Goal: Use online tool/utility: Utilize a website feature to perform a specific function

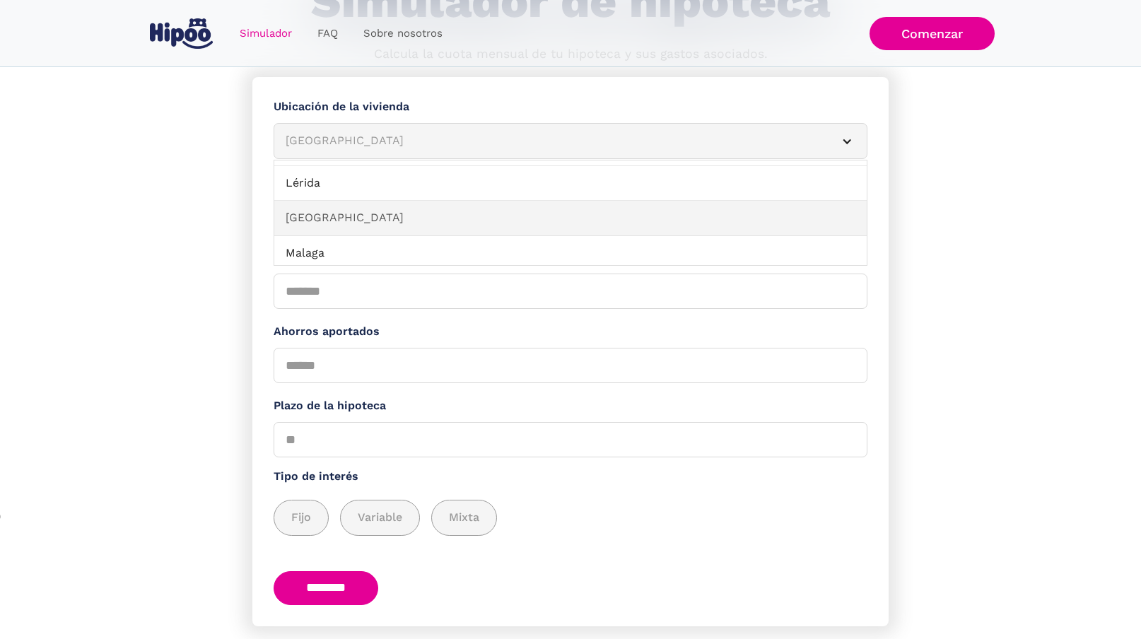
scroll to position [958, 0]
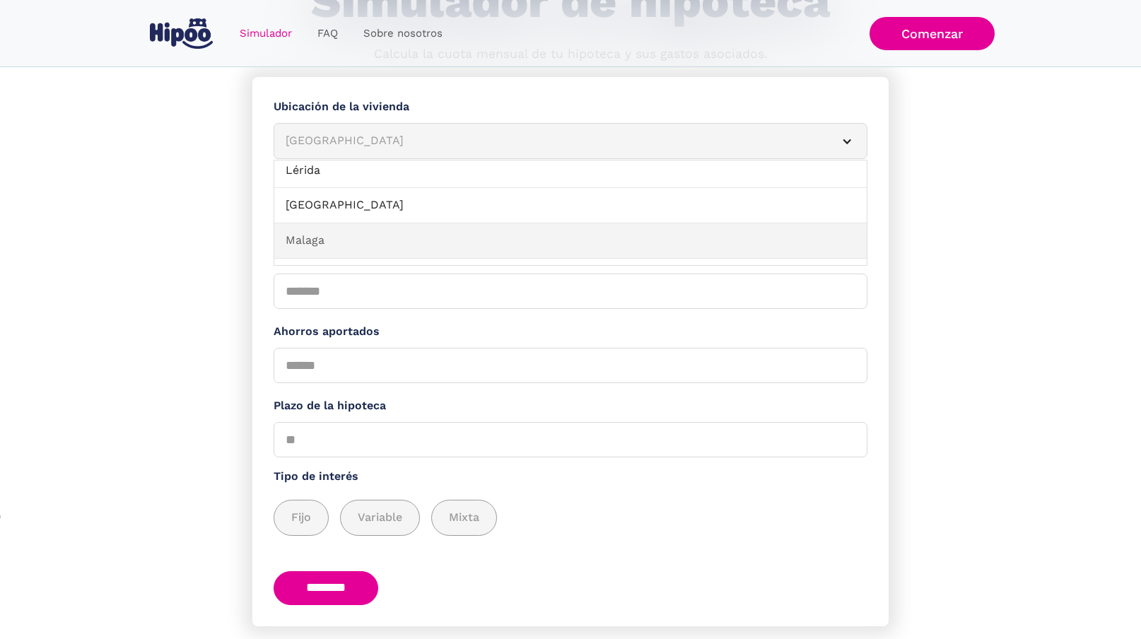
click at [354, 235] on link "Malaga" at bounding box center [570, 240] width 593 height 35
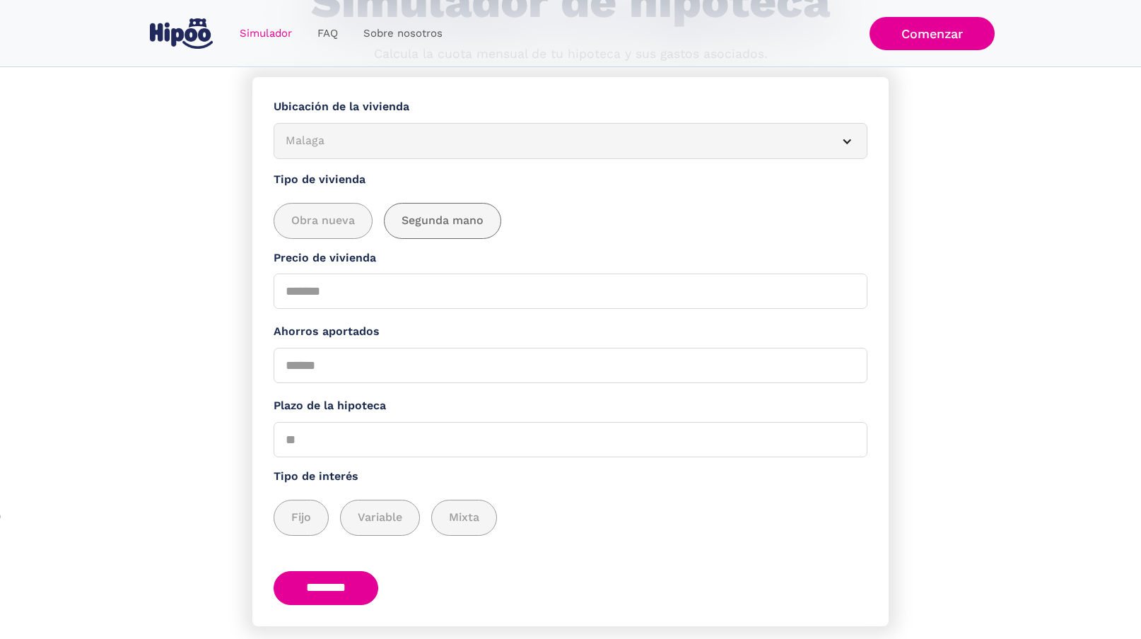
click at [469, 212] on span "Segunda mano" at bounding box center [443, 221] width 82 height 18
click at [362, 286] on input "Precio de vivienda" at bounding box center [571, 291] width 594 height 35
type input "******"
click at [358, 340] on div "Ahorros aportados" at bounding box center [571, 353] width 594 height 60
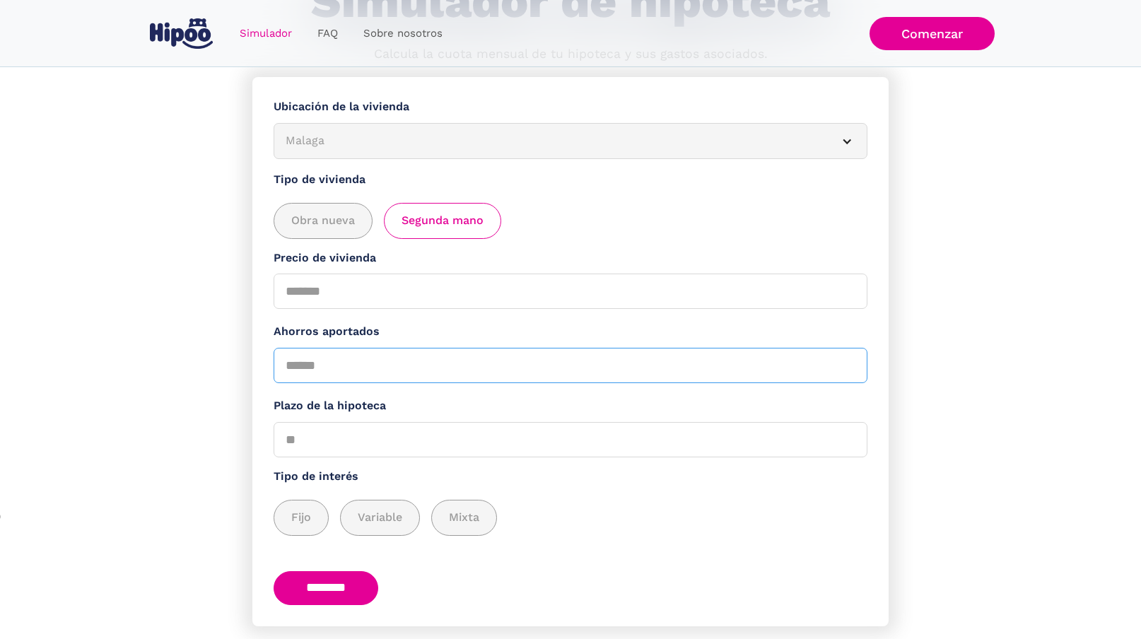
click at [358, 369] on input "Ahorros aportados" at bounding box center [571, 365] width 594 height 35
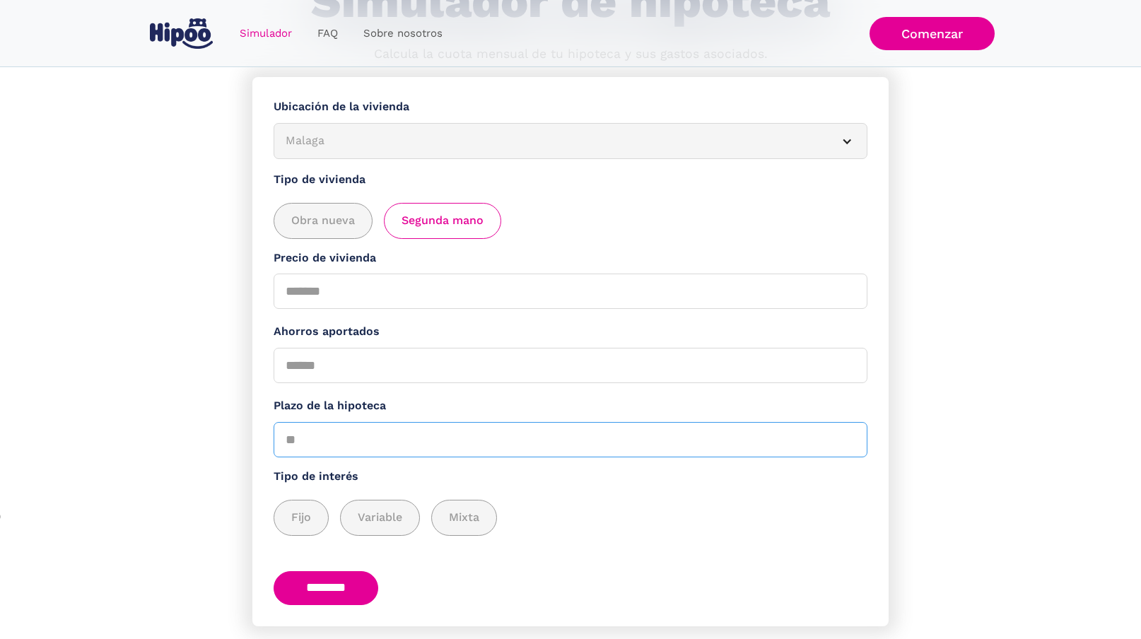
click at [307, 453] on input "Plazo de la hipoteca" at bounding box center [571, 439] width 594 height 35
type input "**"
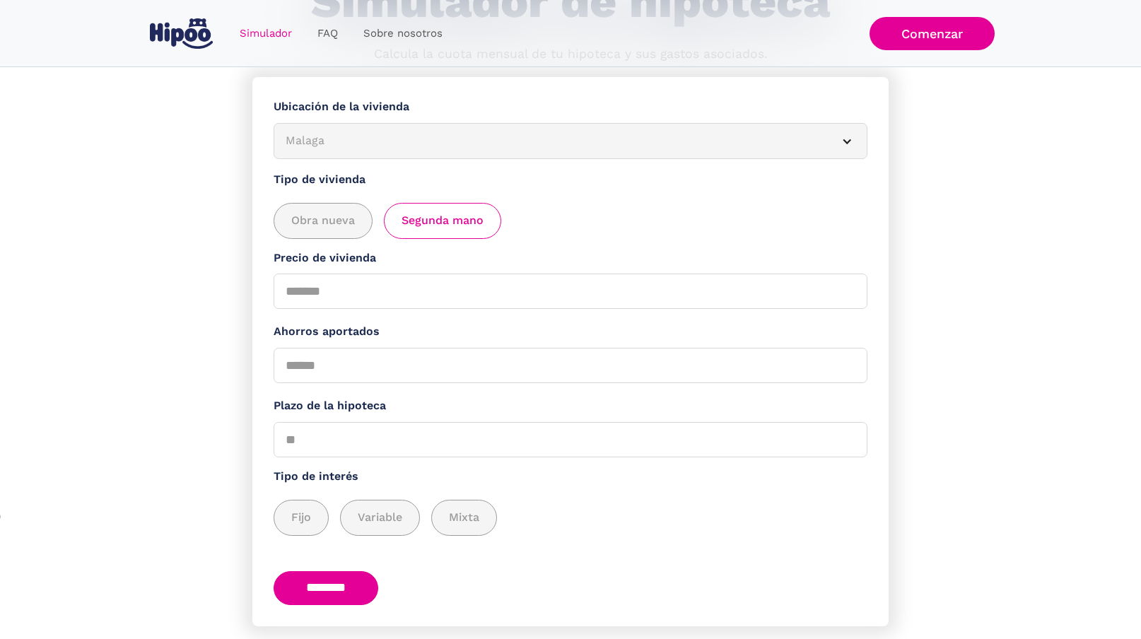
click at [212, 489] on section "**********" at bounding box center [570, 378] width 1141 height 602
click at [303, 529] on div "add_description_here" at bounding box center [301, 518] width 54 height 35
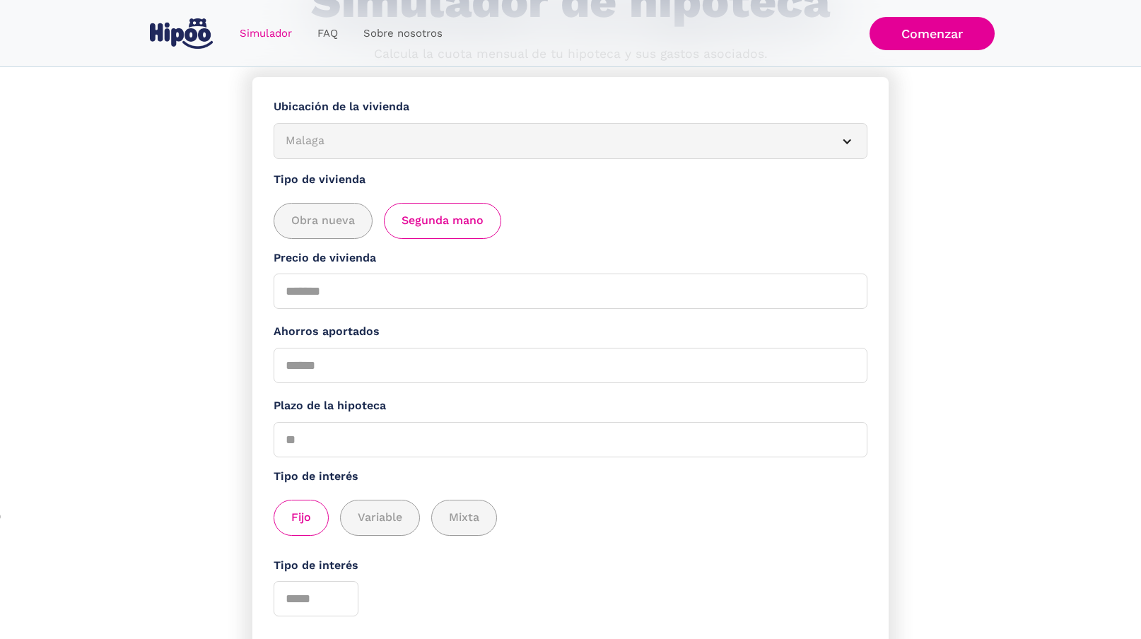
scroll to position [161, 0]
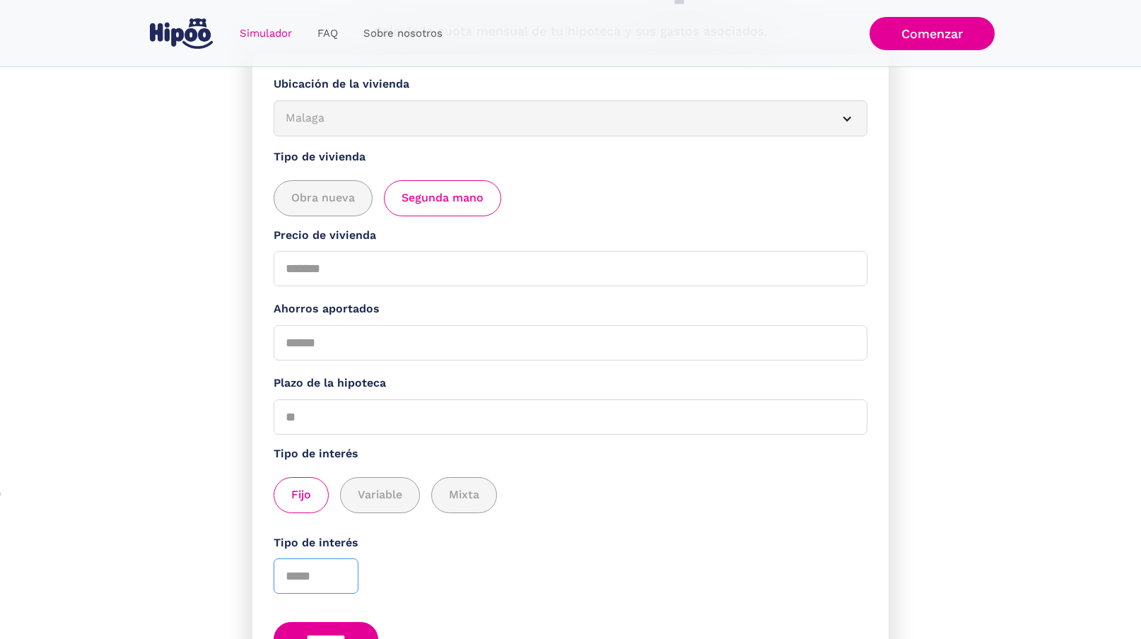
click at [342, 569] on input "*" at bounding box center [316, 576] width 85 height 35
type input "*"
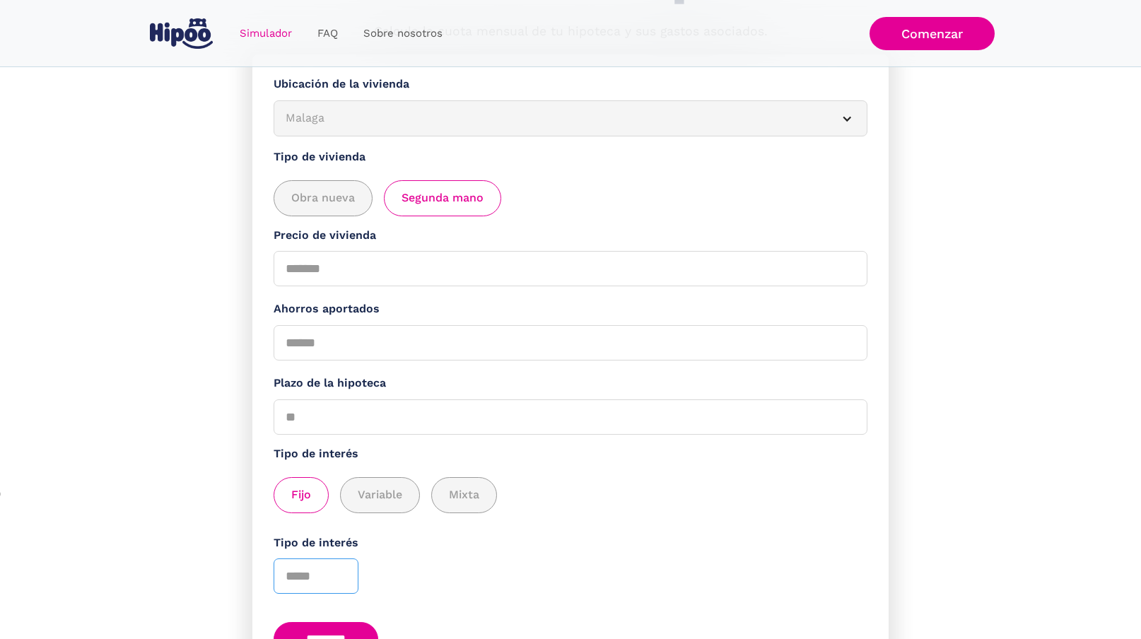
click at [340, 575] on input "*" at bounding box center [316, 576] width 85 height 35
click at [410, 576] on div "Tipo de interés *" at bounding box center [571, 565] width 594 height 60
click at [357, 626] on input "********" at bounding box center [326, 639] width 105 height 35
type input "*****"
click at [601, 538] on label "Tipo de interés" at bounding box center [571, 544] width 594 height 18
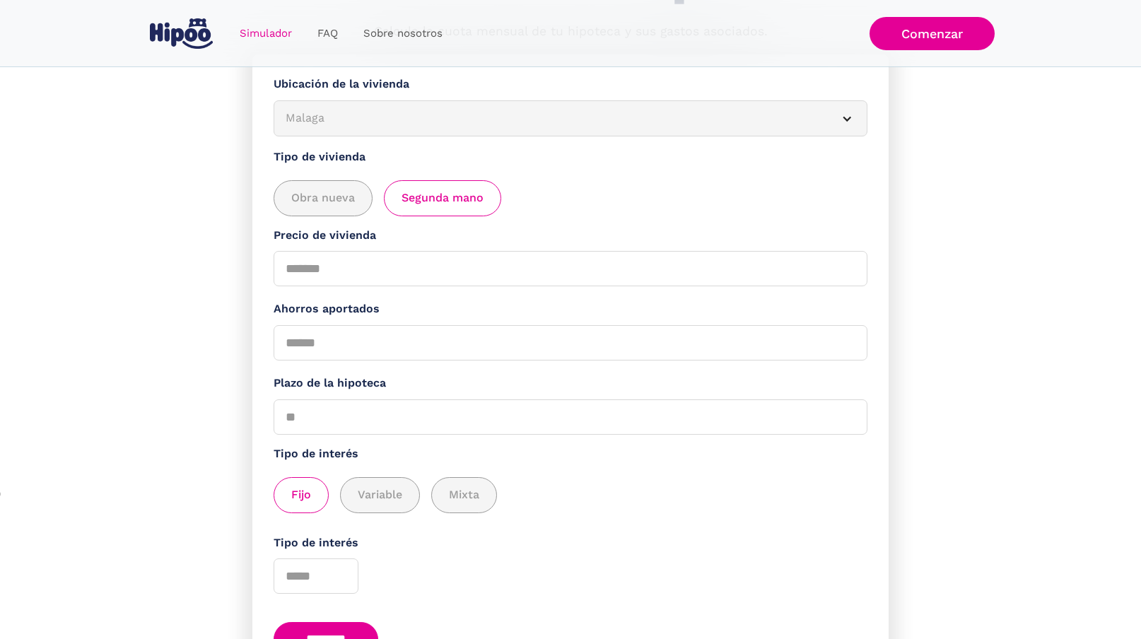
click at [358, 559] on input "*" at bounding box center [316, 576] width 85 height 35
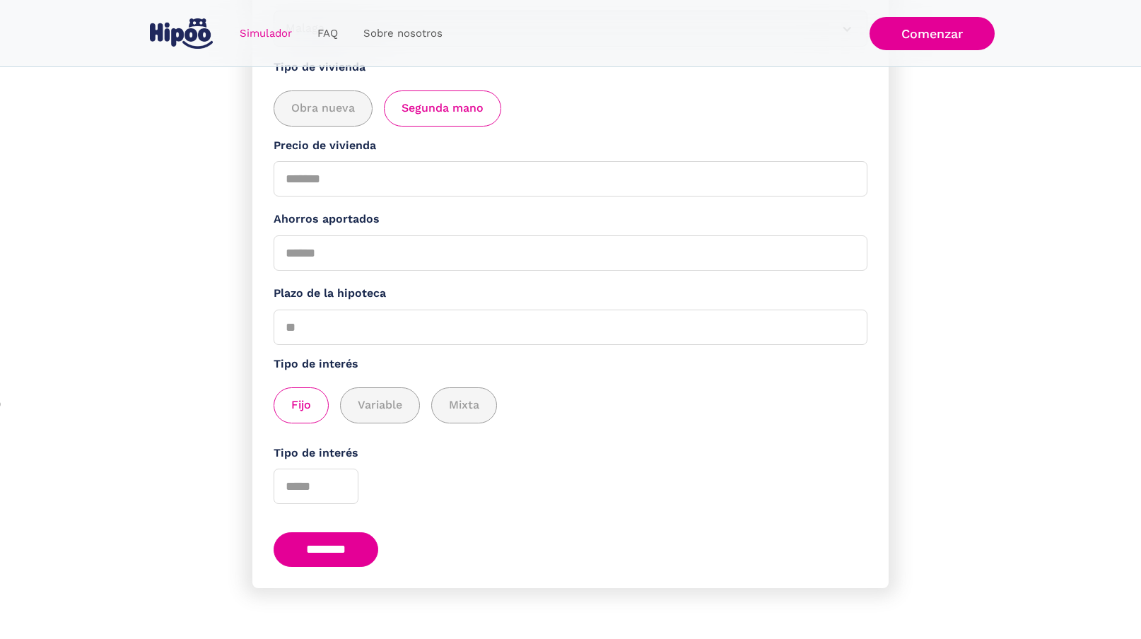
click at [333, 537] on input "********" at bounding box center [326, 549] width 105 height 35
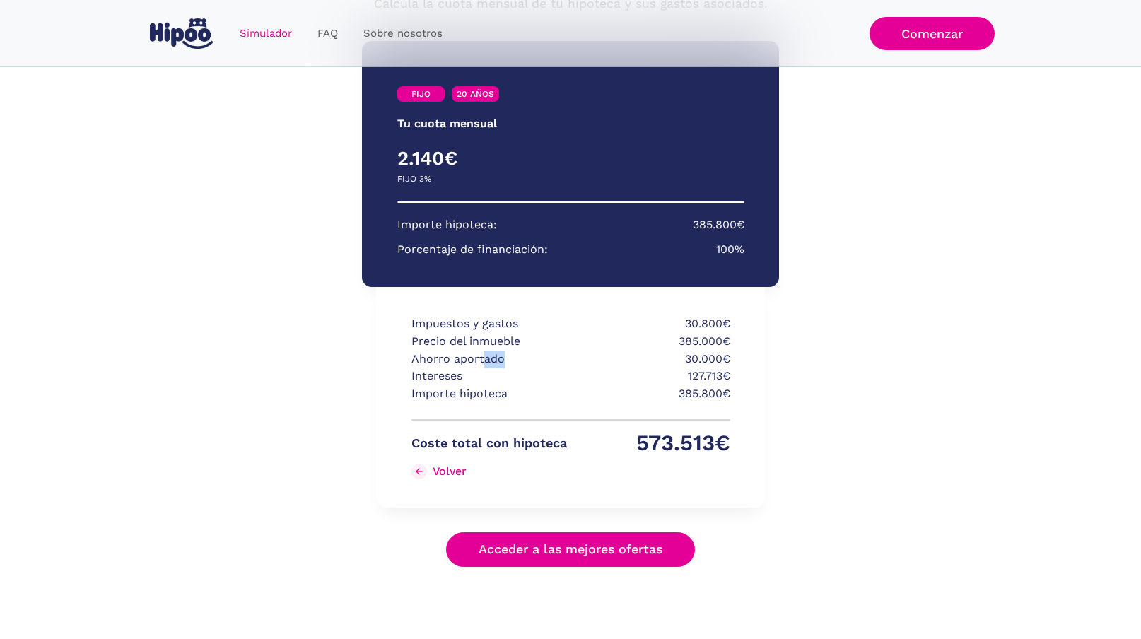
drag, startPoint x: 484, startPoint y: 356, endPoint x: 580, endPoint y: 356, distance: 95.5
click at [573, 356] on div "Ahorro aportado 30.000€" at bounding box center [571, 360] width 319 height 18
click at [580, 356] on p "30.000€" at bounding box center [653, 360] width 156 height 18
drag, startPoint x: 681, startPoint y: 369, endPoint x: 716, endPoint y: 369, distance: 35.4
click at [716, 369] on p "127.713€" at bounding box center [653, 377] width 156 height 18
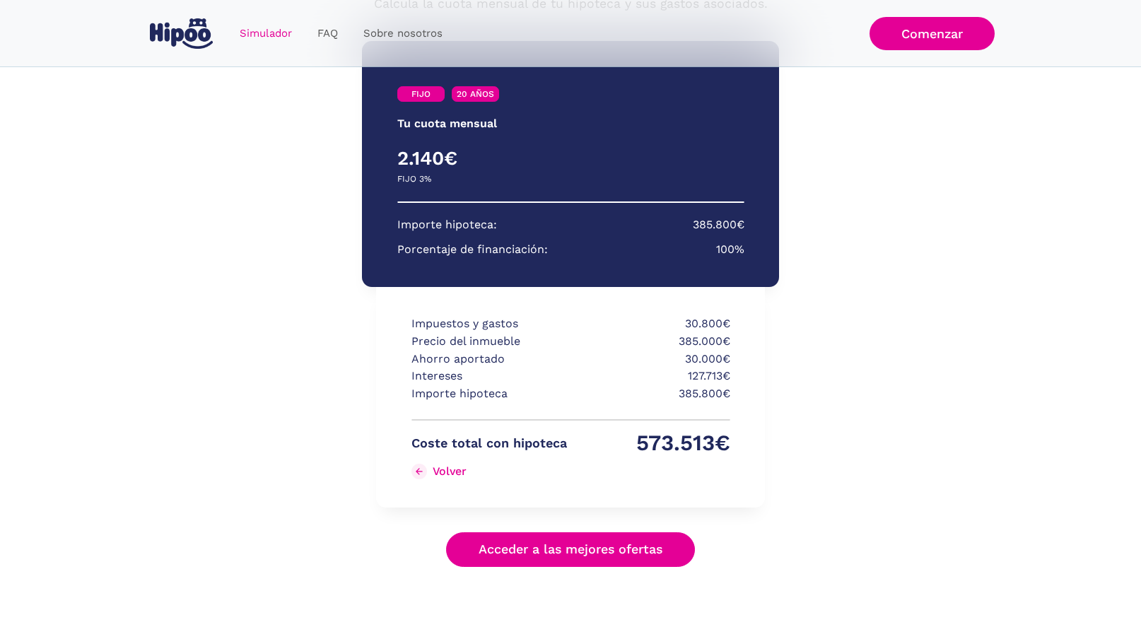
click at [720, 369] on p "127.713€" at bounding box center [653, 377] width 156 height 18
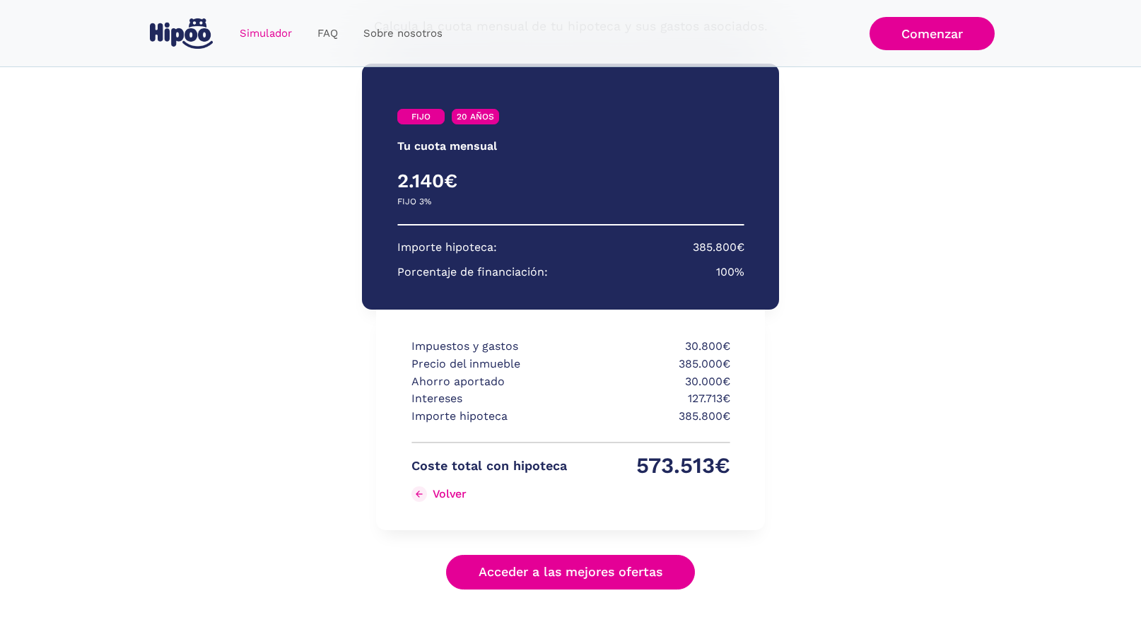
scroll to position [165, 0]
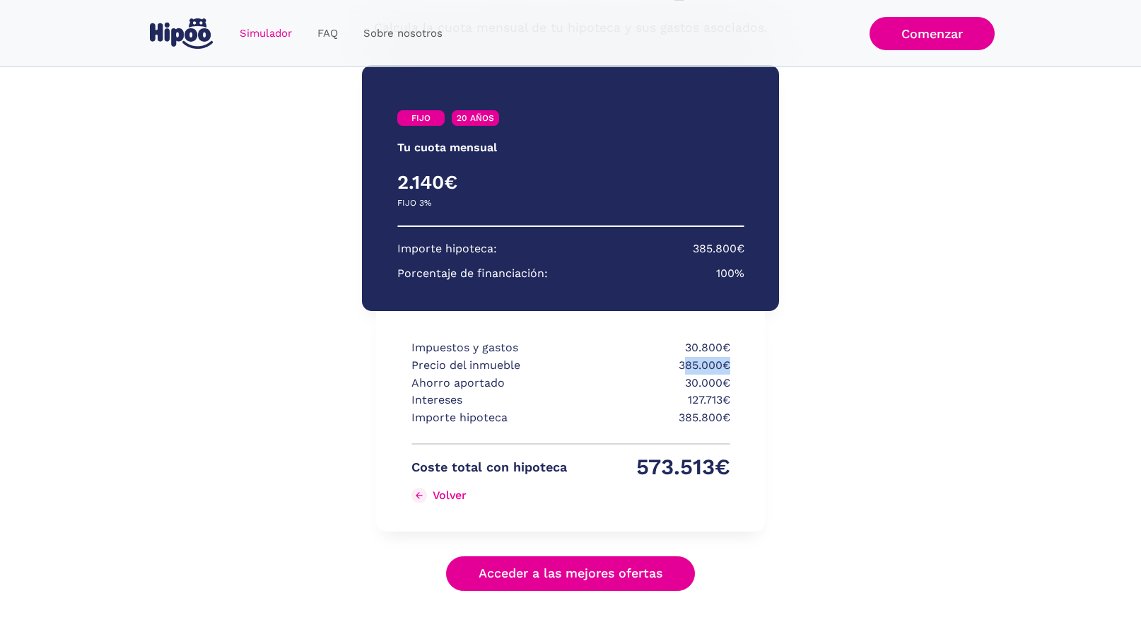
drag, startPoint x: 684, startPoint y: 355, endPoint x: 742, endPoint y: 355, distance: 58.0
click at [740, 355] on div "Impuestos y gastos 30.800€ Precio del inmueble 385.000€ Ahorro aportado 30.000€…" at bounding box center [570, 421] width 389 height 221
click at [742, 355] on div "Impuestos y gastos 30.800€ Precio del inmueble 385.000€ Ahorro aportado 30.000€…" at bounding box center [570, 421] width 389 height 221
drag, startPoint x: 730, startPoint y: 360, endPoint x: 684, endPoint y: 360, distance: 46.0
click at [684, 360] on div "Impuestos y gastos 30.800€ Precio del inmueble 385.000€ Ahorro aportado 30.000€…" at bounding box center [570, 421] width 389 height 221
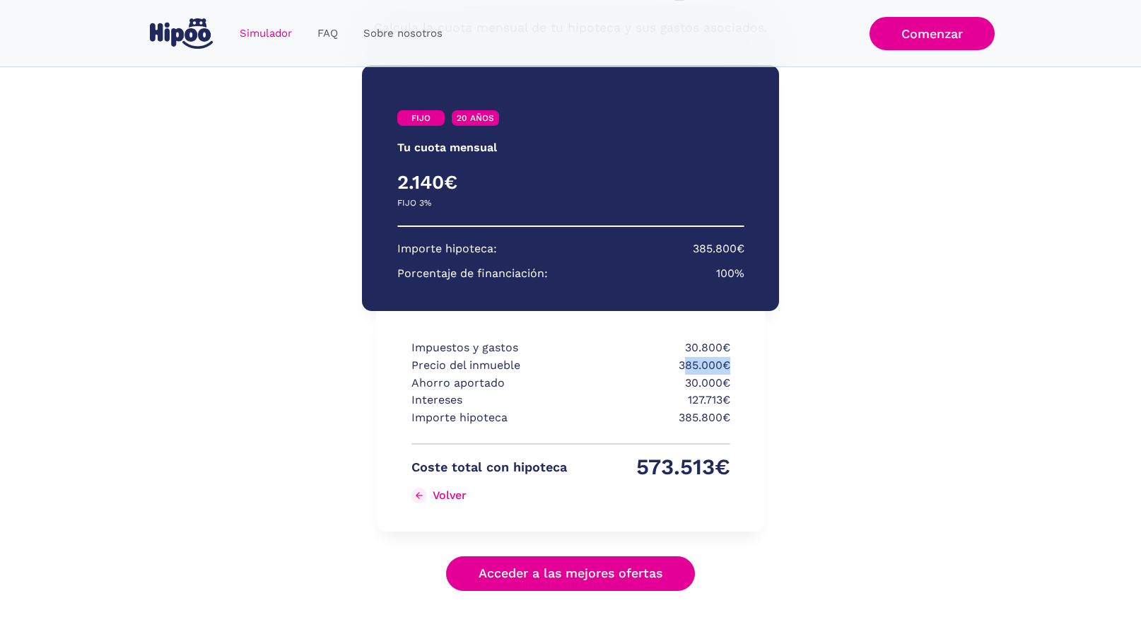
click at [684, 360] on p "385.000€" at bounding box center [653, 366] width 156 height 18
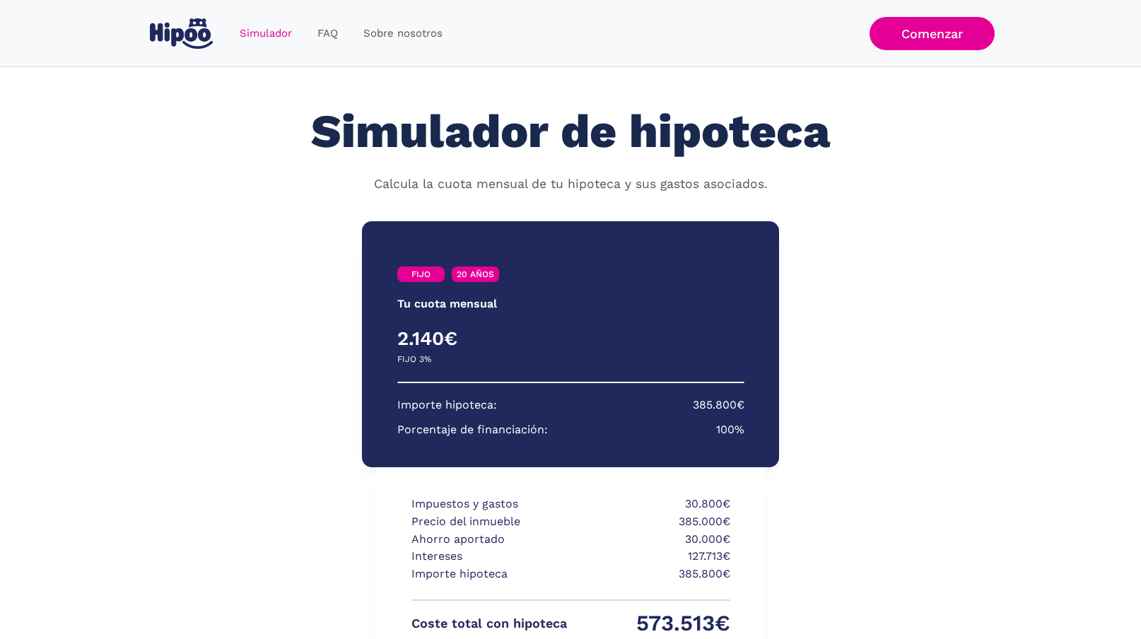
scroll to position [31, 0]
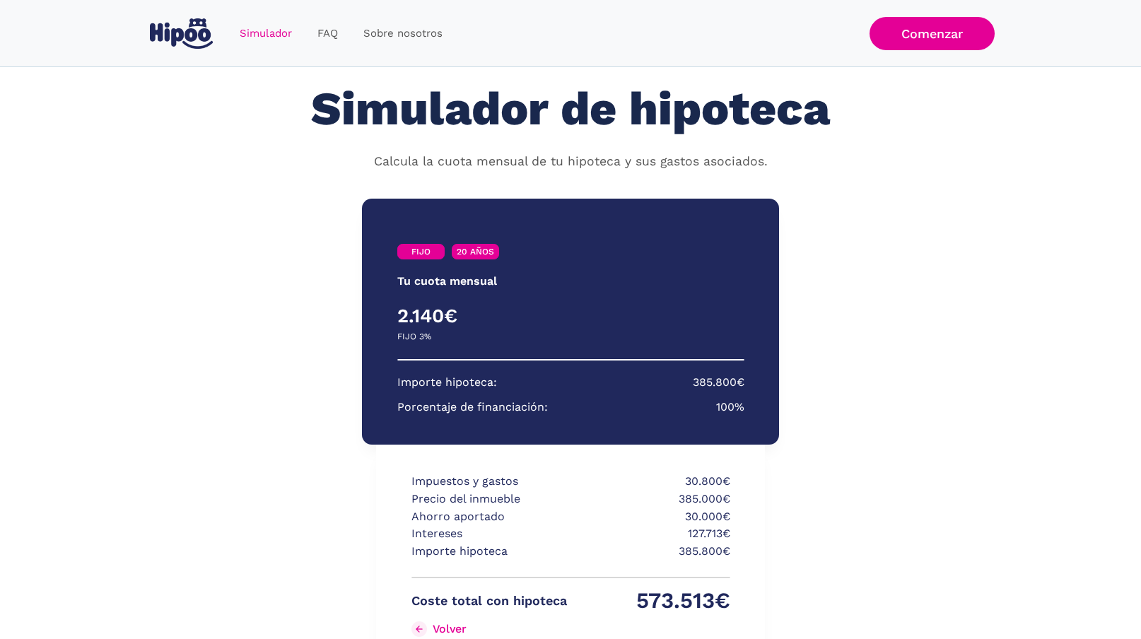
click at [682, 475] on p "30.800€" at bounding box center [653, 482] width 156 height 18
drag, startPoint x: 677, startPoint y: 472, endPoint x: 780, endPoint y: 472, distance: 102.5
click at [780, 472] on div "FIJO 20 AÑOS Tu cuota mensual PRIMEROS 3 AÑOS RESTO DE AÑOS 2.140€ 0€ FIJO 3% V…" at bounding box center [570, 462] width 636 height 554
click at [670, 498] on p "385.000€" at bounding box center [653, 500] width 156 height 18
drag, startPoint x: 671, startPoint y: 497, endPoint x: 687, endPoint y: 497, distance: 15.6
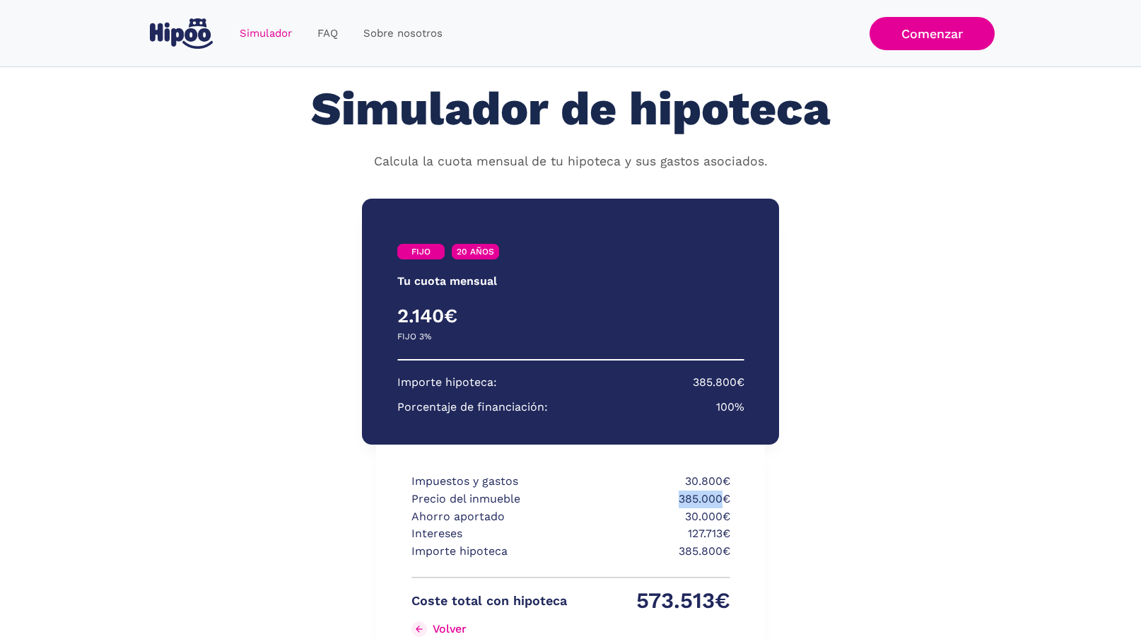
click at [687, 497] on p "385.000€" at bounding box center [653, 500] width 156 height 18
drag, startPoint x: 686, startPoint y: 472, endPoint x: 708, endPoint y: 478, distance: 22.8
click at [699, 476] on p "30.800€" at bounding box center [653, 482] width 156 height 18
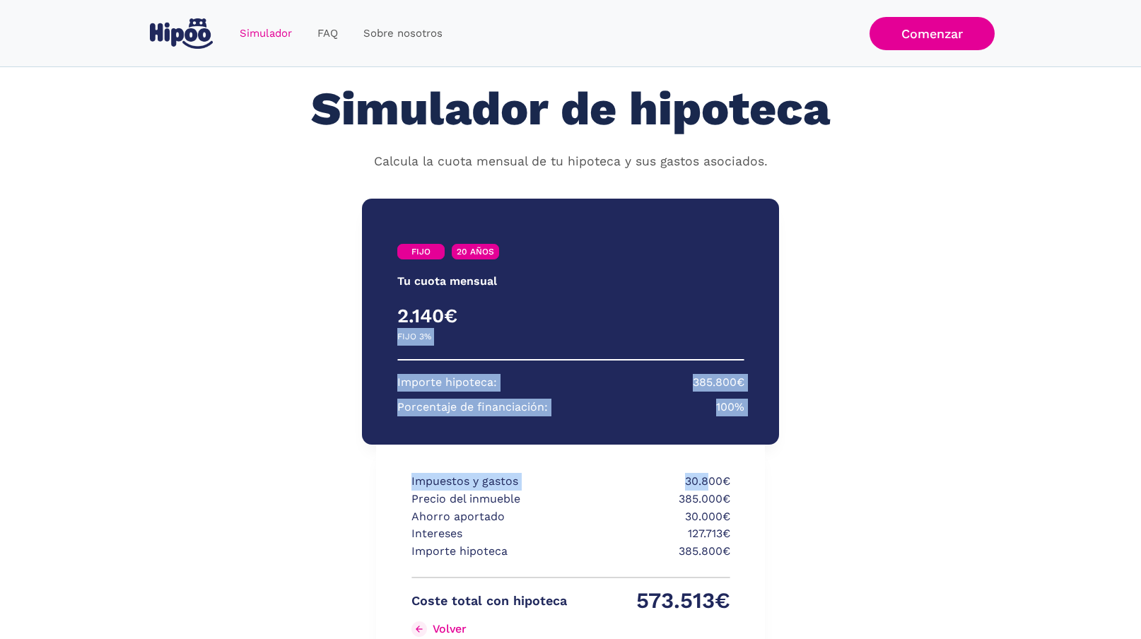
drag, startPoint x: 708, startPoint y: 478, endPoint x: 398, endPoint y: 325, distance: 345.3
click at [398, 325] on div "FIJO 20 AÑOS Tu cuota mensual PRIMEROS 3 AÑOS RESTO DE AÑOS 2.140€ 0€ FIJO 3% V…" at bounding box center [570, 462] width 417 height 554
click at [398, 325] on h4 "2.140€" at bounding box center [484, 316] width 174 height 24
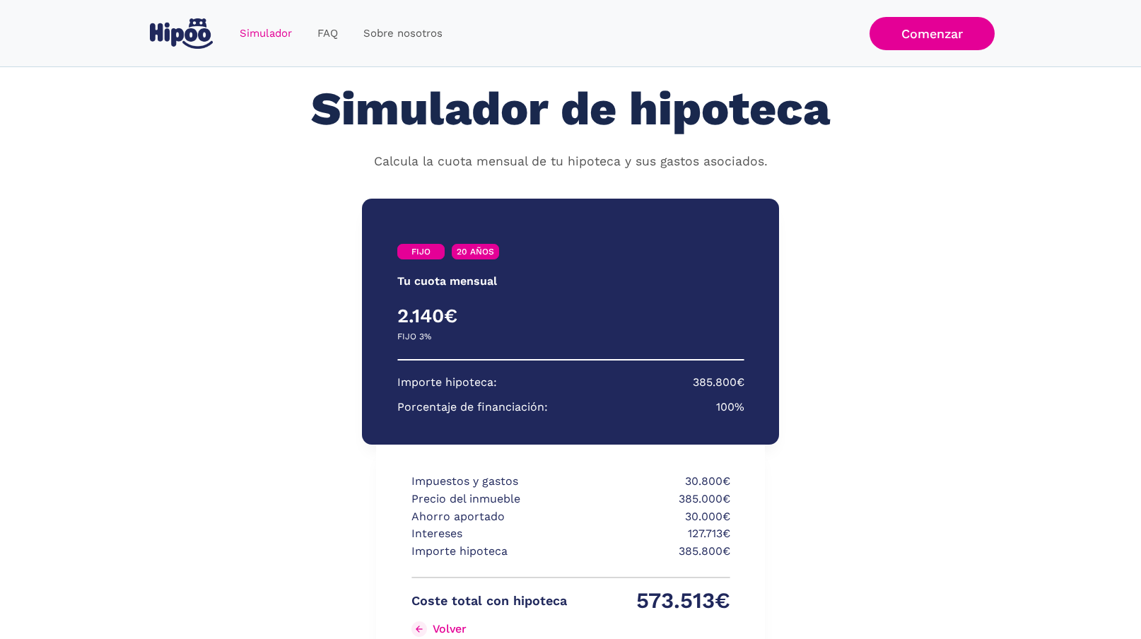
drag, startPoint x: 689, startPoint y: 528, endPoint x: 714, endPoint y: 528, distance: 25.5
click at [694, 528] on p "127.713€" at bounding box center [653, 534] width 156 height 18
click at [728, 528] on p "127.713€" at bounding box center [653, 534] width 156 height 18
